Goal: Transaction & Acquisition: Obtain resource

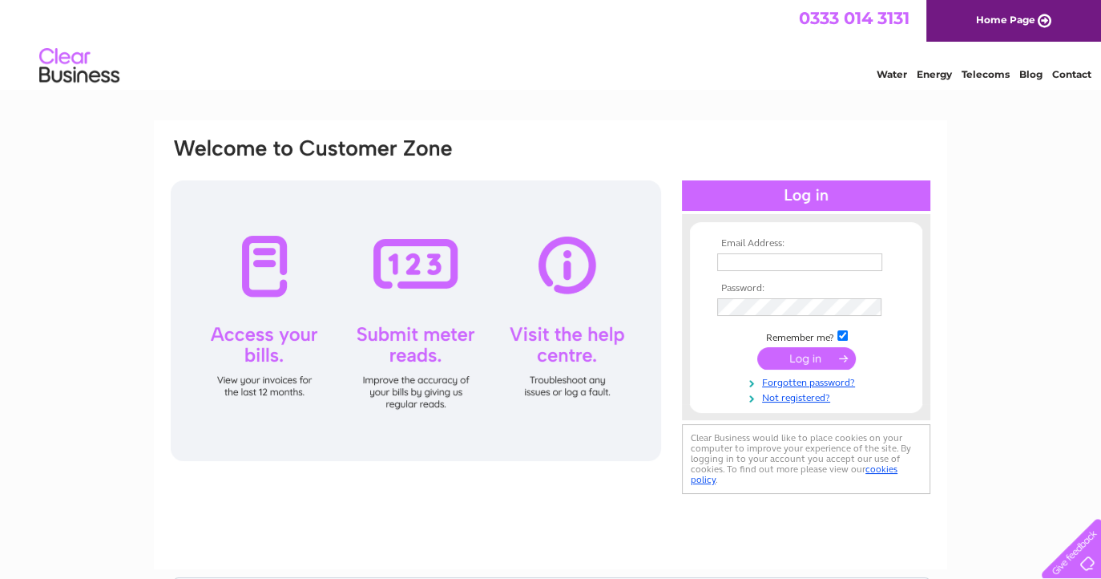
click at [809, 264] on input "text" at bounding box center [799, 262] width 165 height 18
type input "[PERSON_NAME][EMAIL_ADDRESS][DOMAIN_NAME]"
click at [757, 349] on input "submit" at bounding box center [806, 360] width 99 height 22
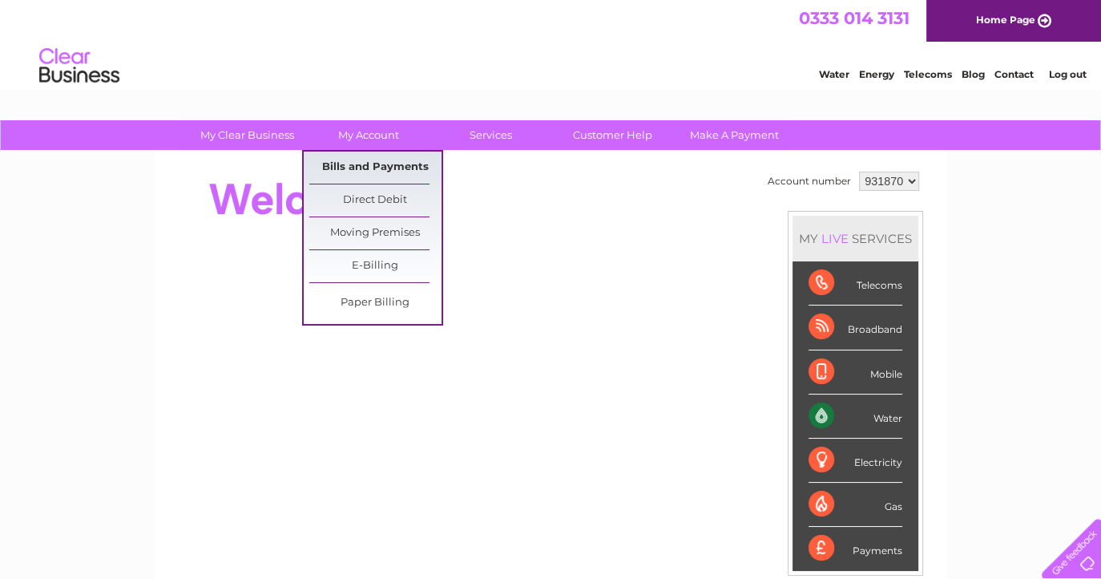
click at [366, 167] on link "Bills and Payments" at bounding box center [375, 167] width 132 height 32
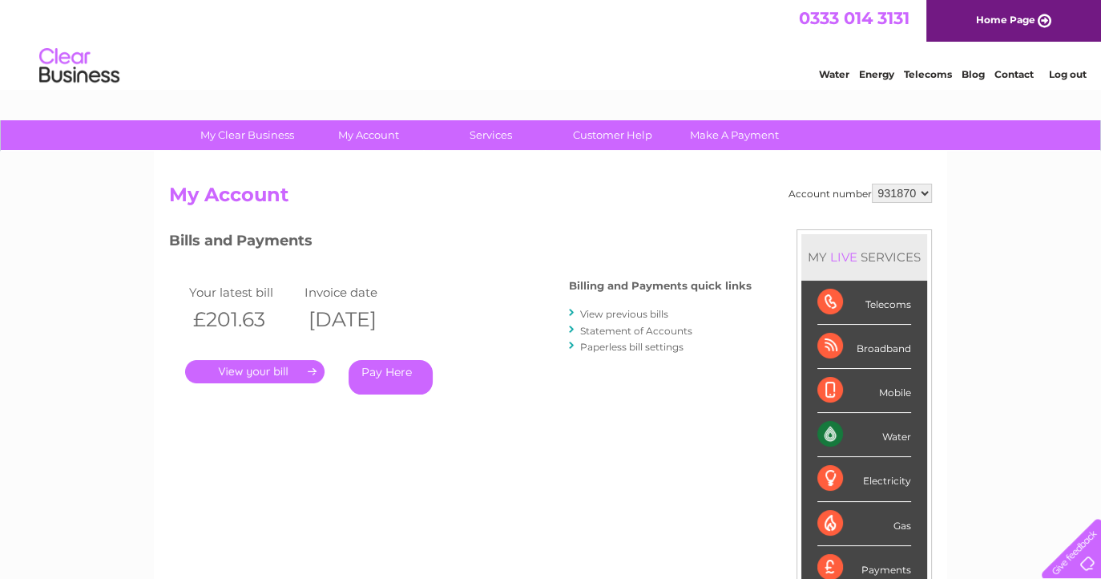
click at [270, 368] on link "." at bounding box center [254, 371] width 139 height 23
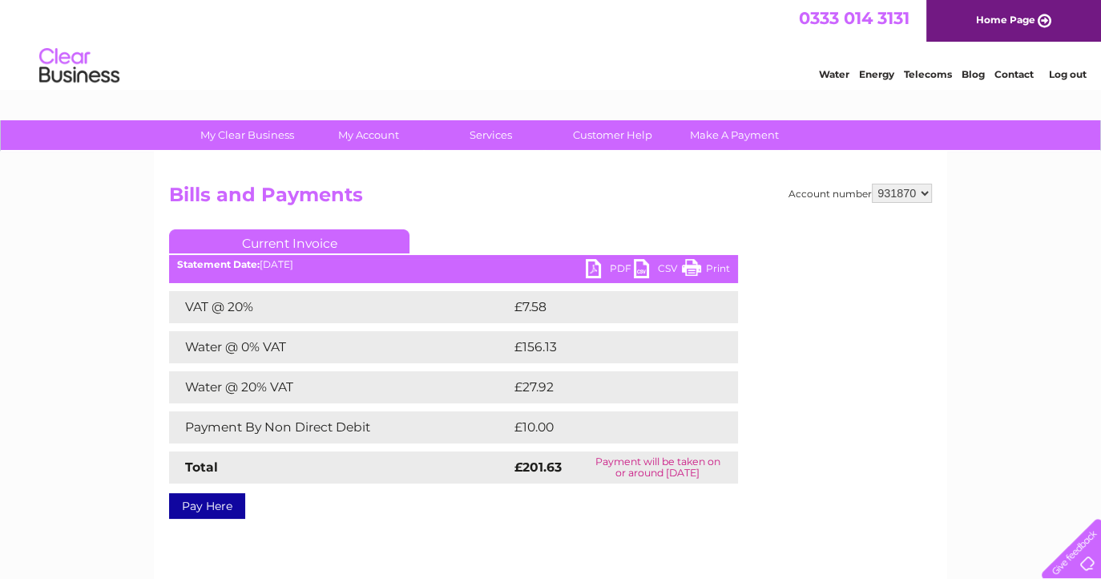
click at [597, 271] on link "PDF" at bounding box center [610, 270] width 48 height 23
